Goal: Task Accomplishment & Management: Manage account settings

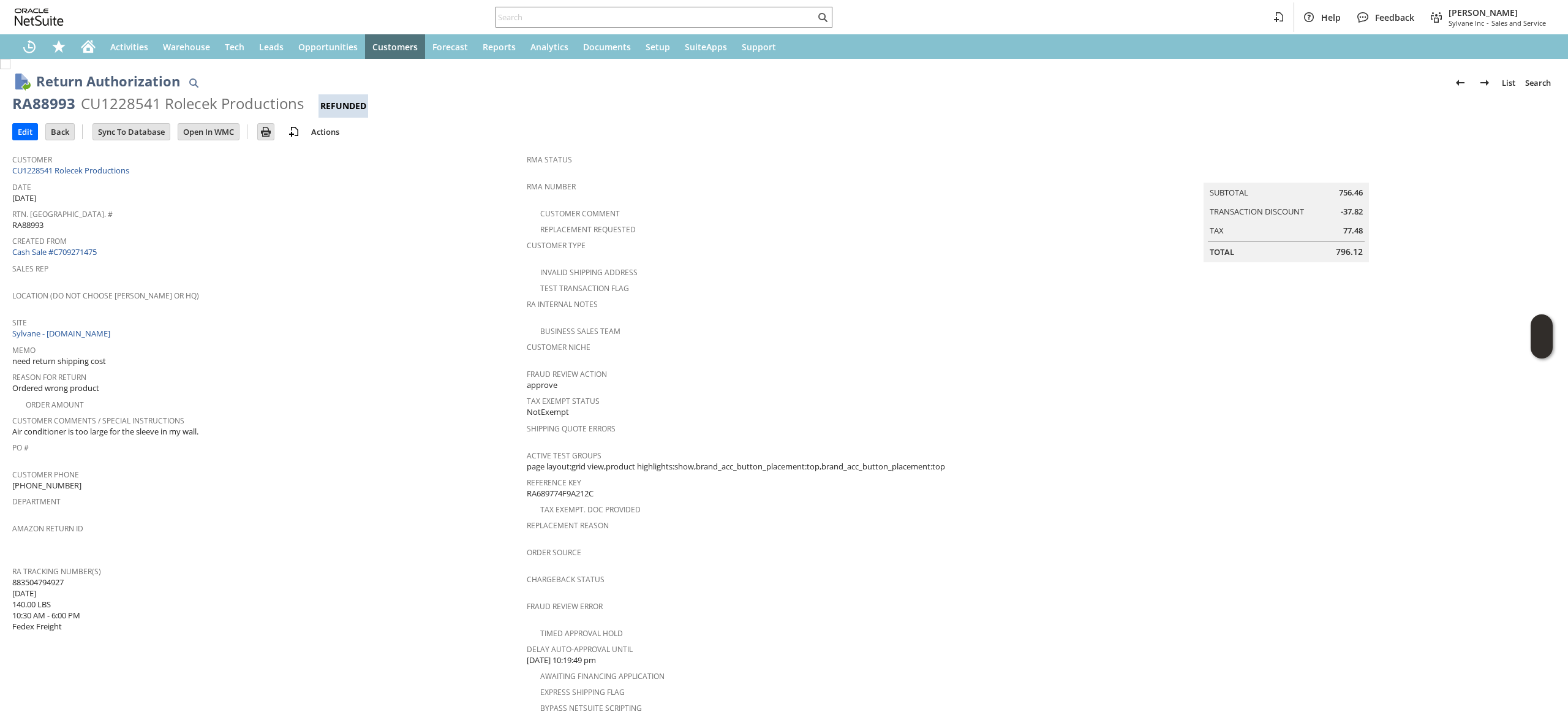
click at [166, 171] on div "Customer CU1228541 Rolecek Productions" at bounding box center [266, 164] width 508 height 26
copy tbody "CU1228541 Rolecek Productions"
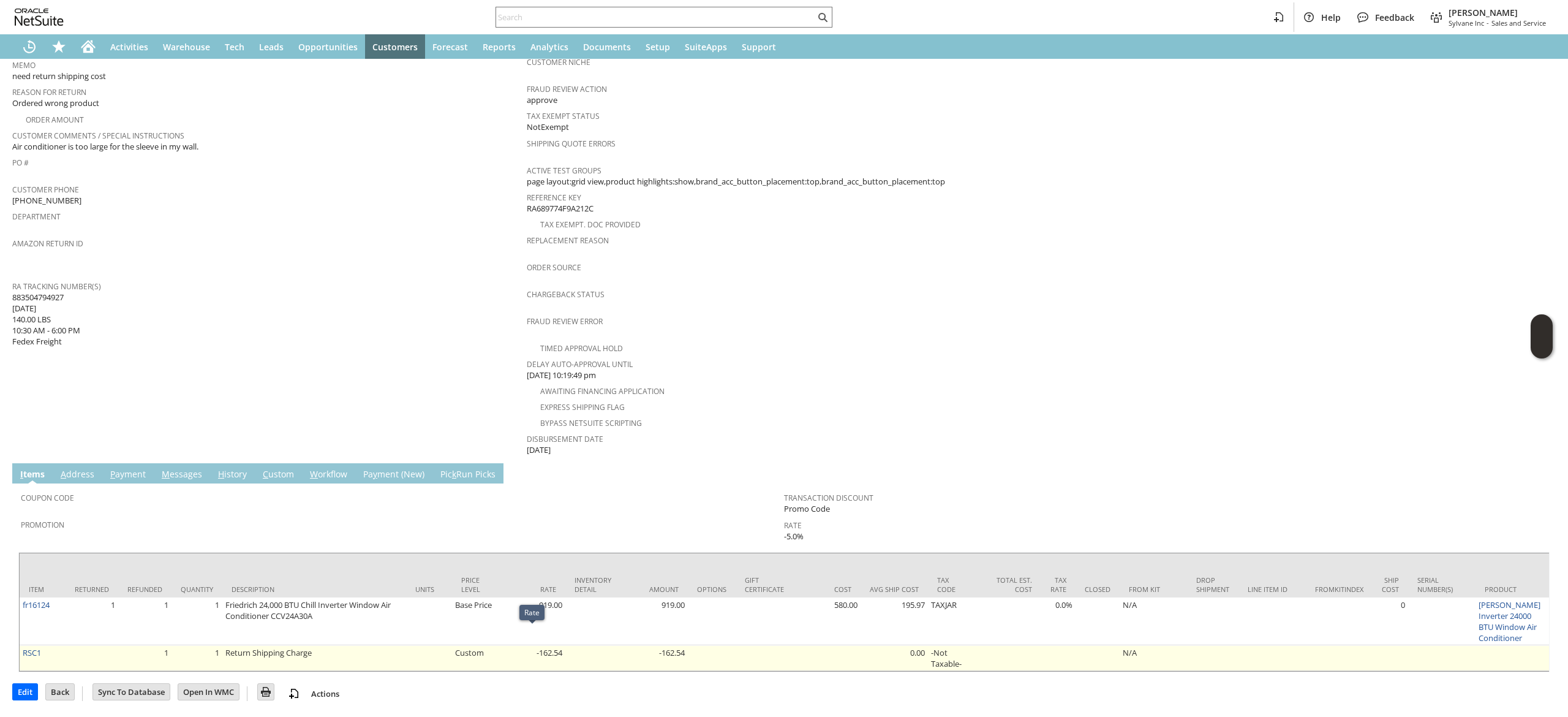
click at [546, 645] on td "-162.54" at bounding box center [531, 658] width 68 height 26
copy td "162.54"
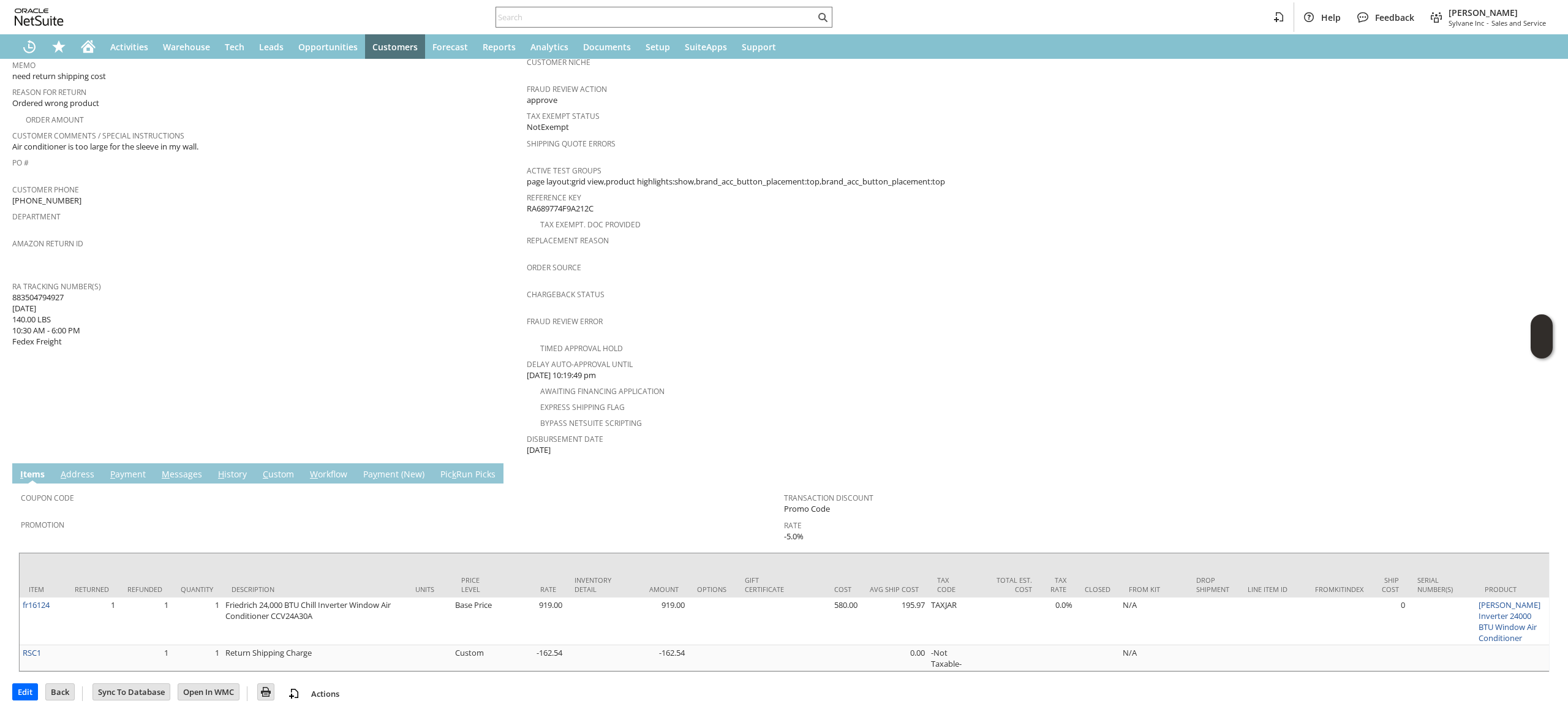
click at [1093, 219] on td "Summary Subtotal 756.46 Transaction Discount -37.82 Tax 77.48 Total 796.12" at bounding box center [1299, 160] width 514 height 594
